Goal: Navigation & Orientation: Find specific page/section

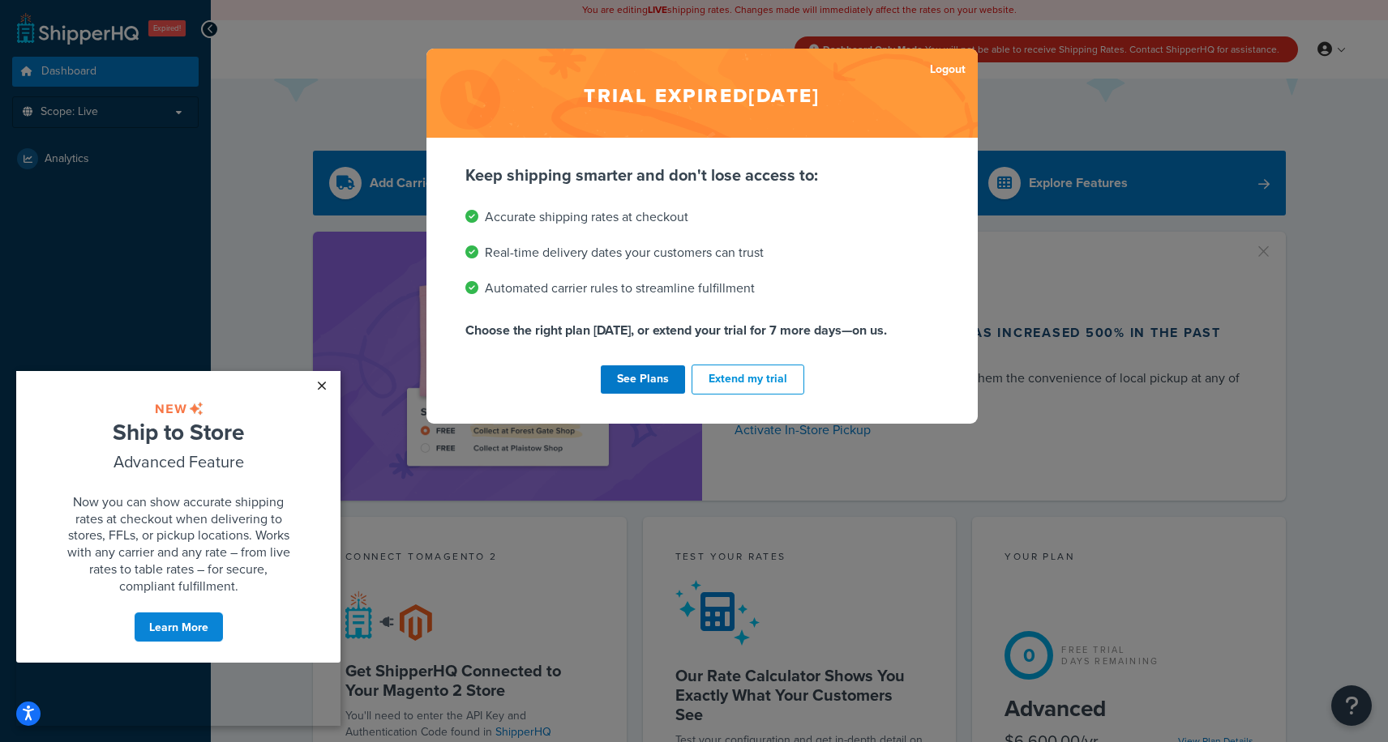
click at [324, 390] on link "×" at bounding box center [321, 385] width 28 height 29
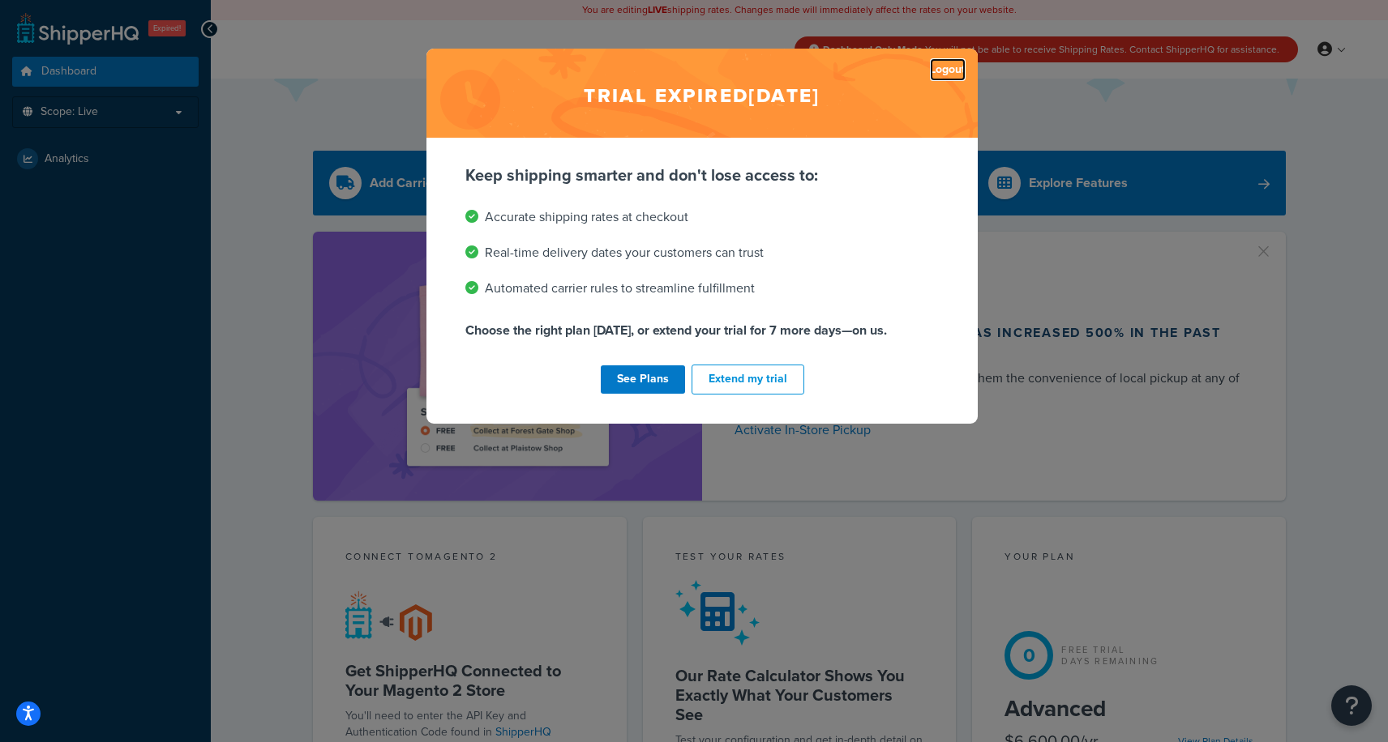
click at [951, 67] on link "Logout" at bounding box center [948, 69] width 36 height 23
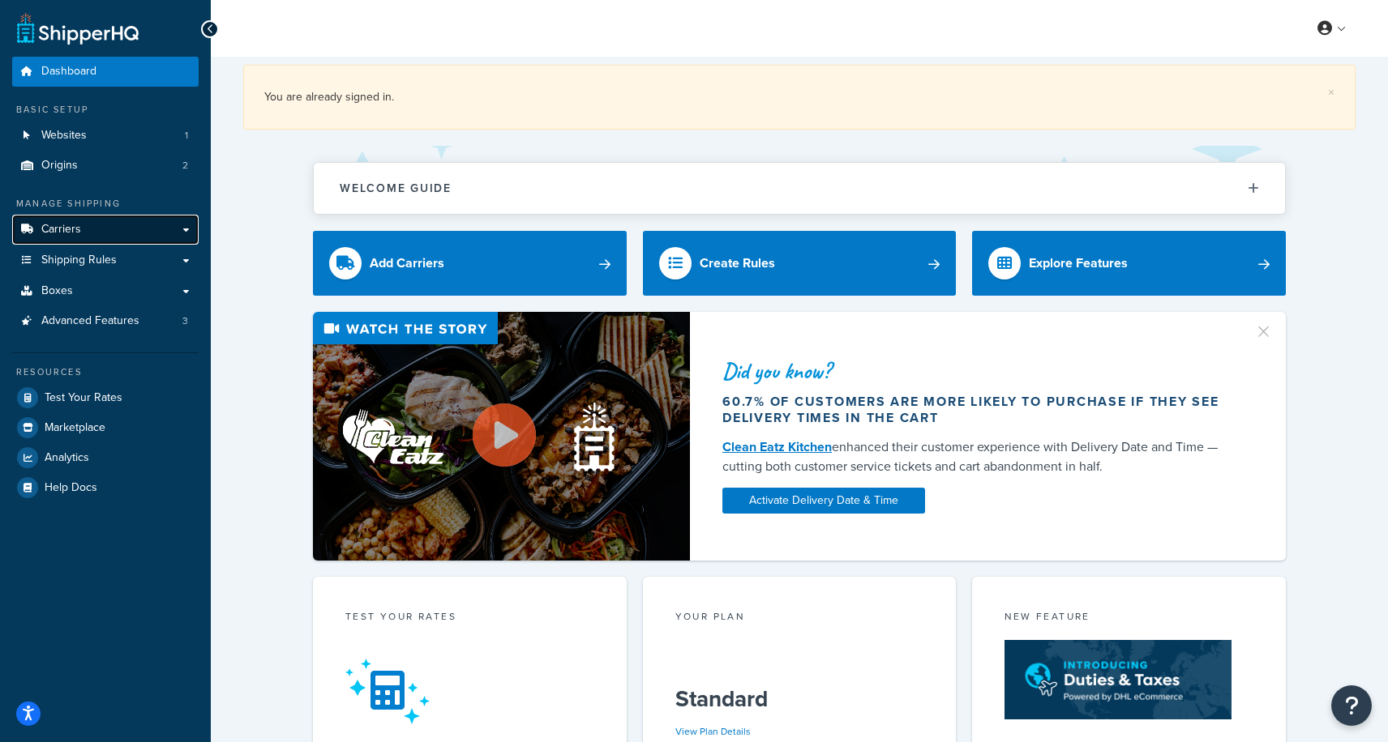
click at [58, 233] on span "Carriers" at bounding box center [61, 230] width 40 height 14
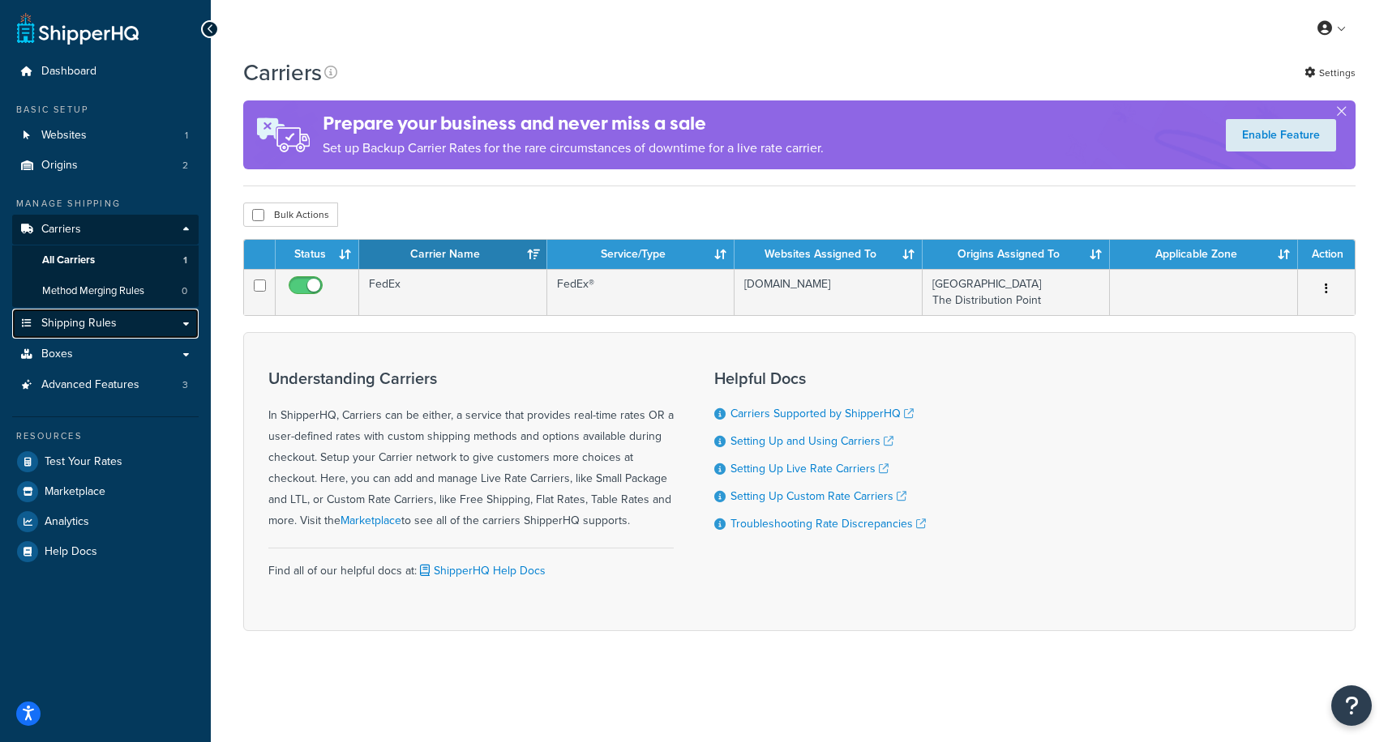
click at [130, 330] on link "Shipping Rules" at bounding box center [105, 324] width 186 height 30
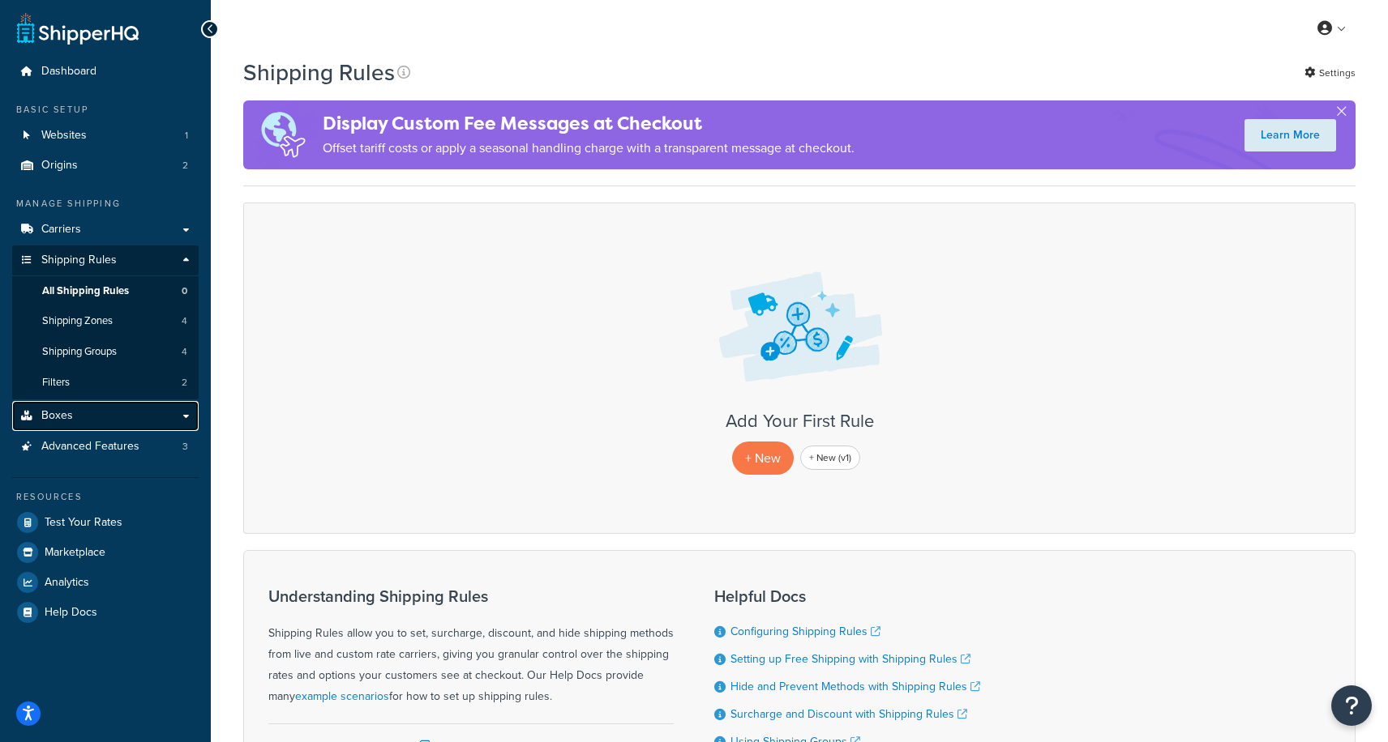
click at [164, 415] on link "Boxes" at bounding box center [105, 416] width 186 height 30
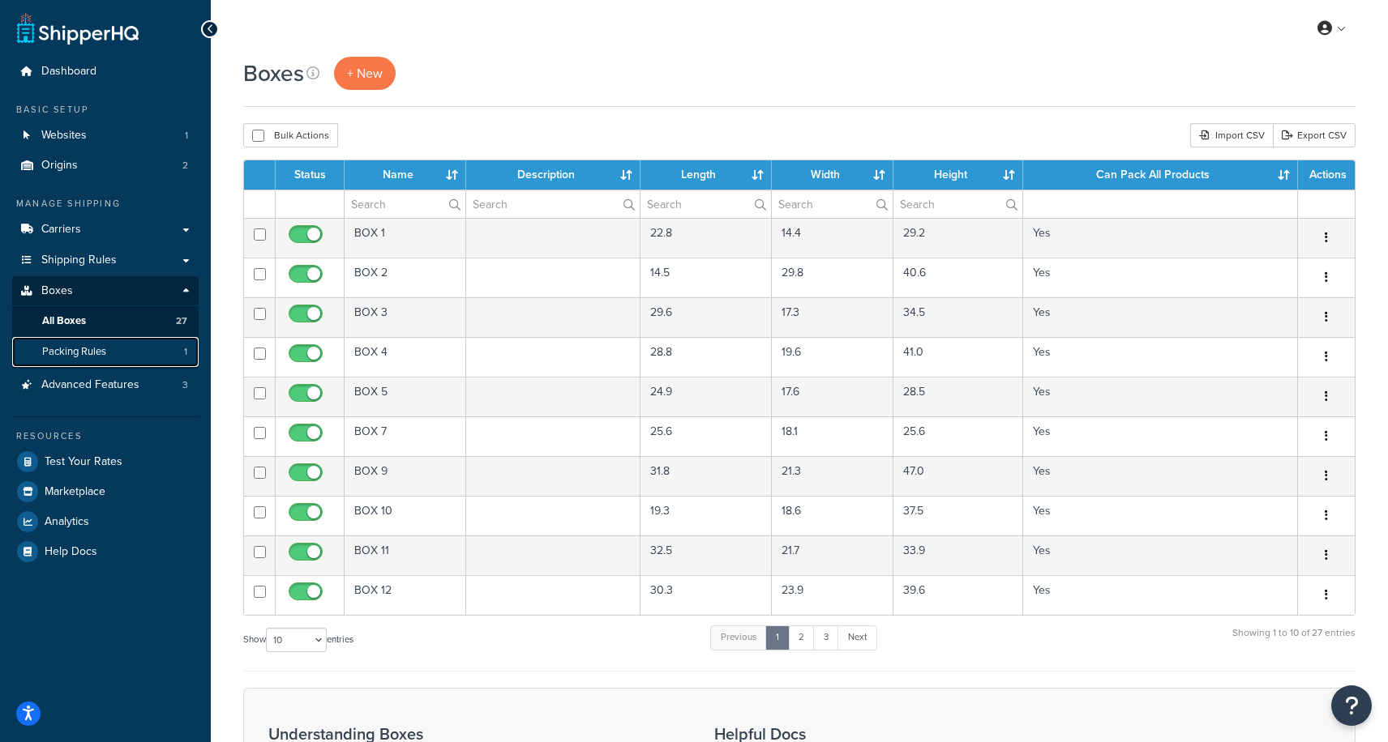
click at [172, 357] on link "Packing Rules 1" at bounding box center [105, 352] width 186 height 30
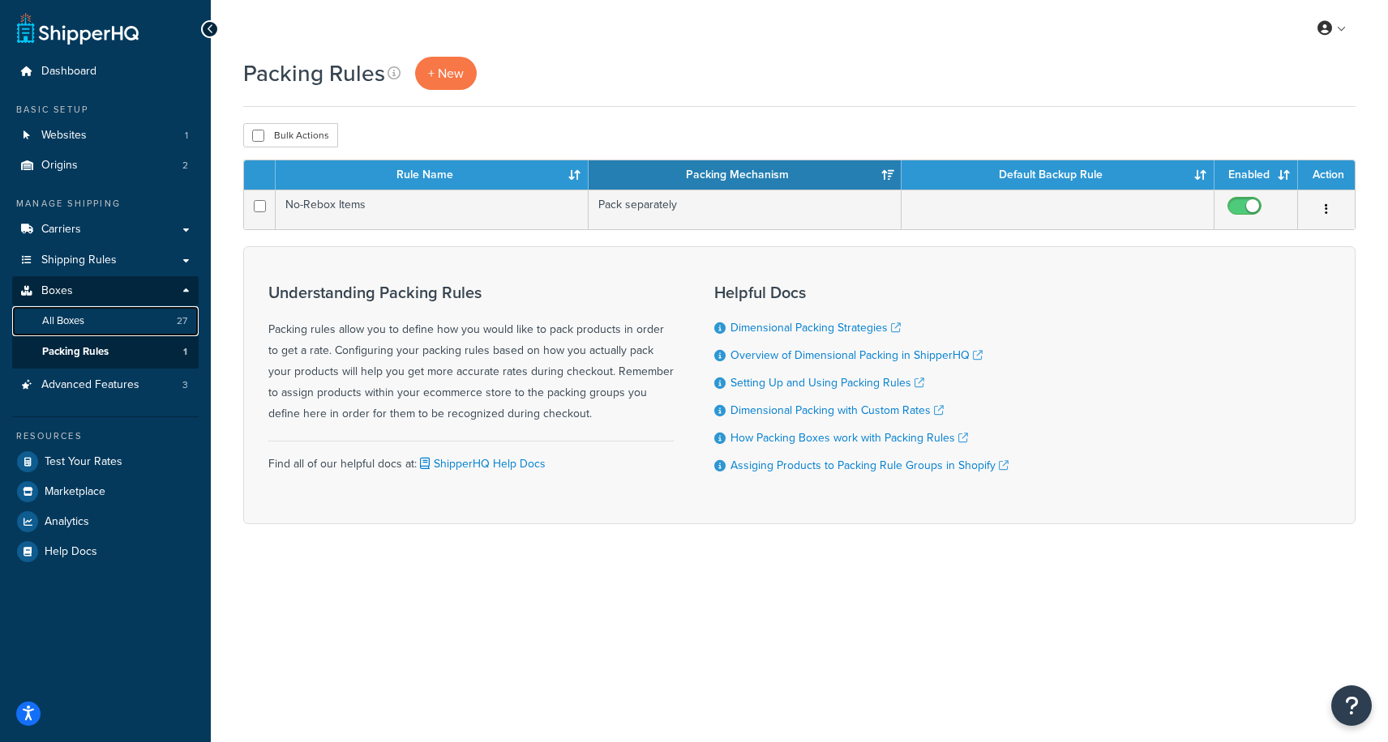
click at [169, 325] on link "All Boxes 27" at bounding box center [105, 321] width 186 height 30
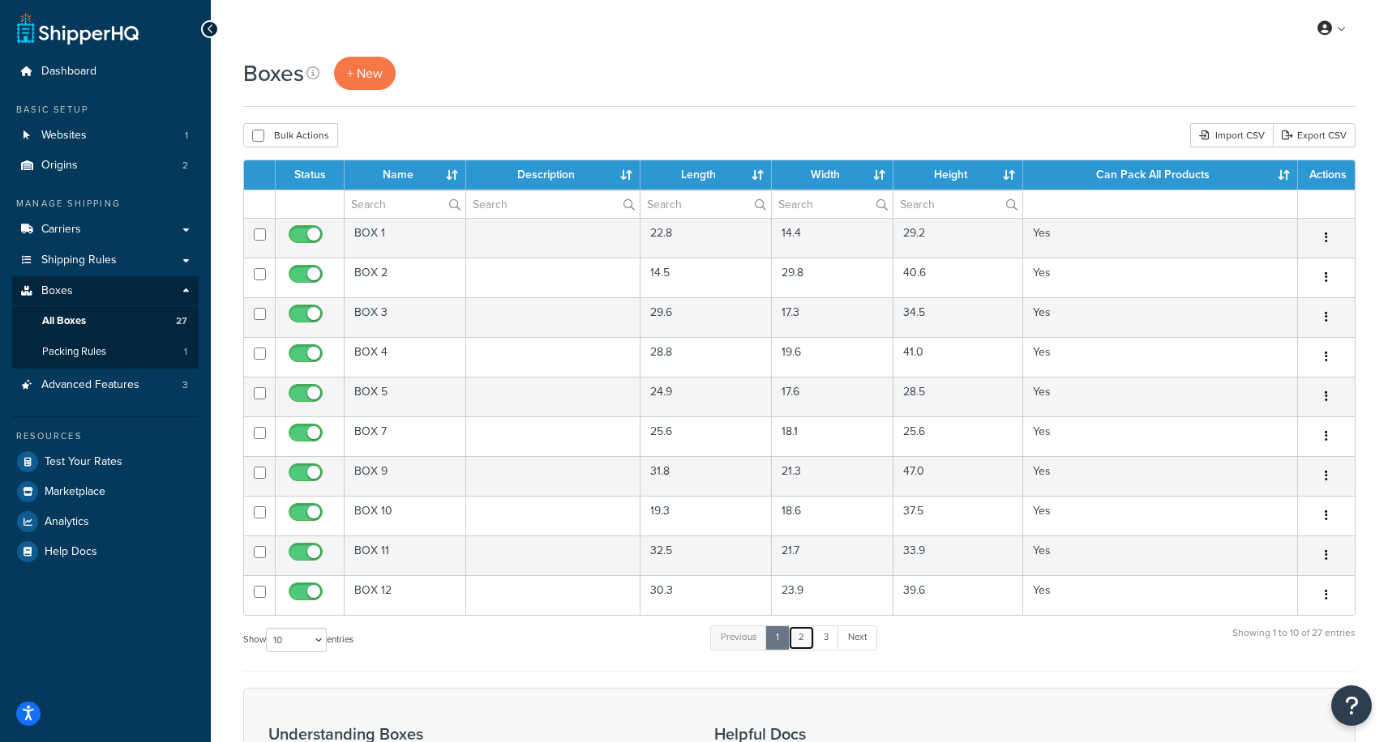
click at [798, 635] on link "2" at bounding box center [801, 638] width 27 height 24
click at [830, 639] on link "3" at bounding box center [823, 638] width 26 height 24
